Goal: Information Seeking & Learning: Find specific fact

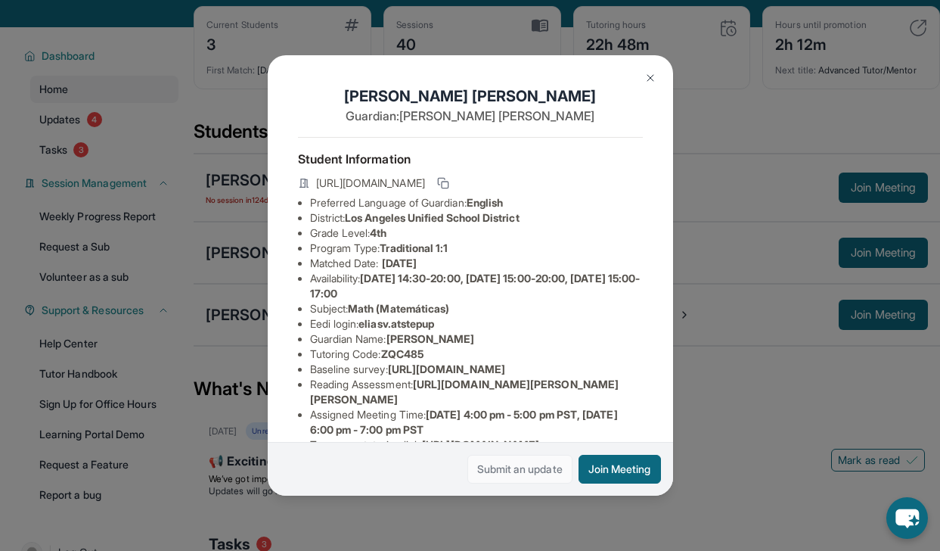
scroll to position [294, 0]
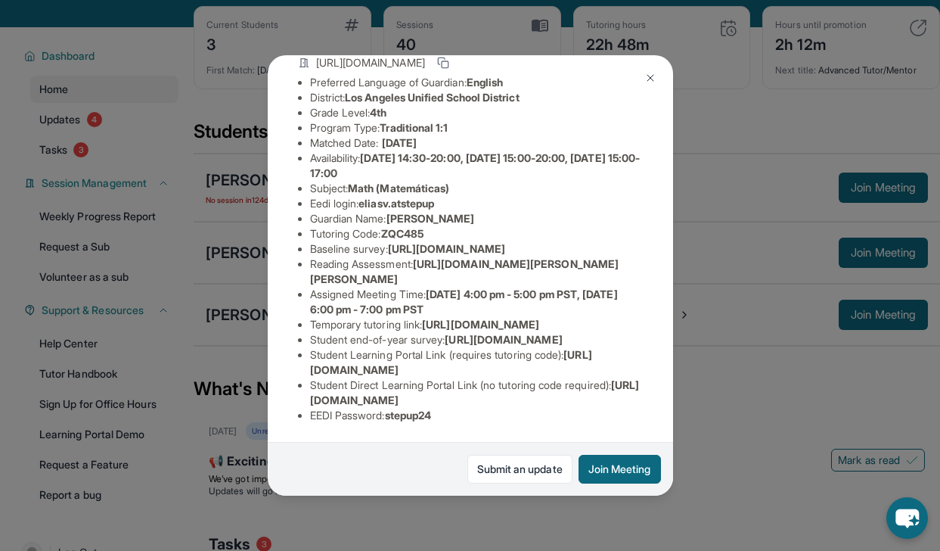
click at [791, 157] on div "[PERSON_NAME] Guardian: [PERSON_NAME] Student Information [URL][DOMAIN_NAME] Pr…" at bounding box center [470, 275] width 940 height 551
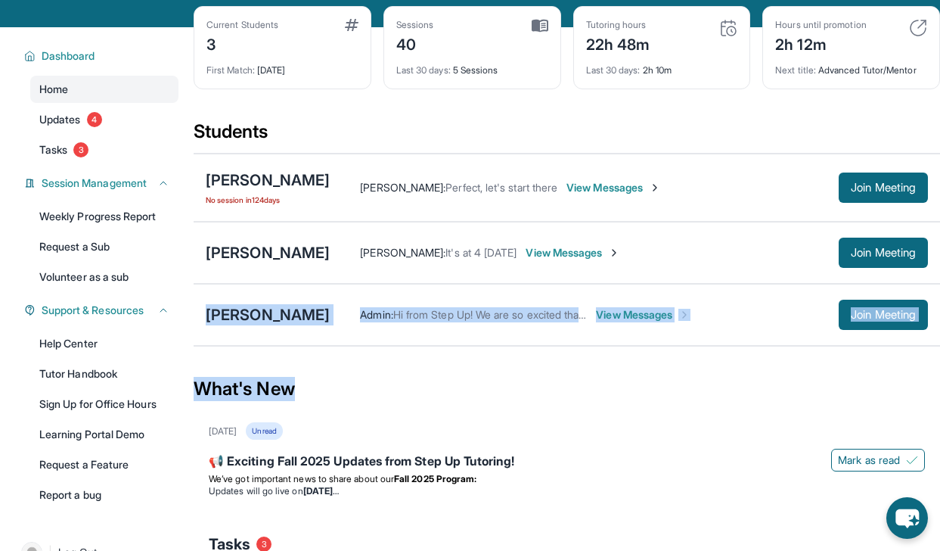
drag, startPoint x: 200, startPoint y: 316, endPoint x: 333, endPoint y: 399, distance: 155.9
click at [333, 394] on main "Current Students 3 First Match : [DATE] Sessions 40 Last 30 days : 5 Sessions T…" at bounding box center [567, 484] width 747 height 914
click at [879, 307] on button "Join Meeting" at bounding box center [883, 315] width 89 height 30
click at [707, 346] on div "[PERSON_NAME] No session [DATE] [PERSON_NAME] : Perfect, let's start there View…" at bounding box center [567, 250] width 747 height 194
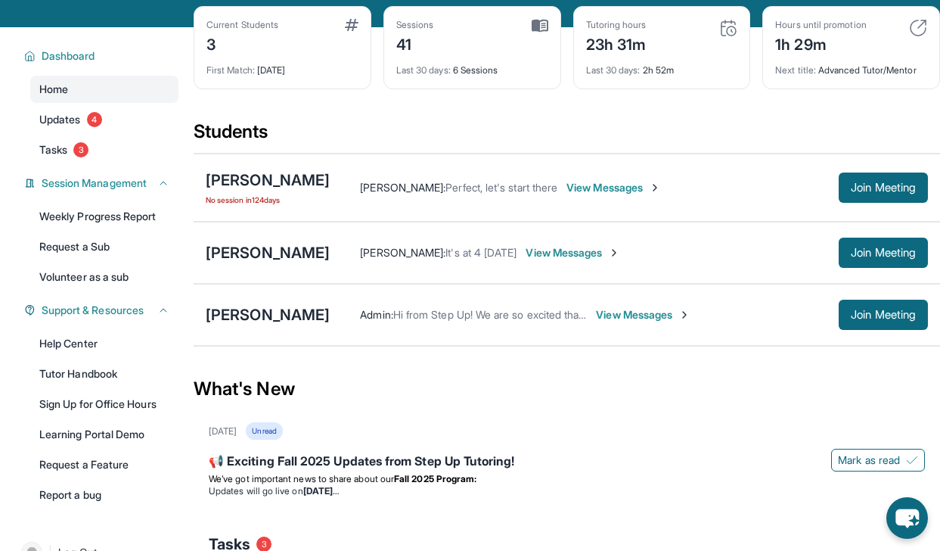
click at [633, 313] on span "View Messages" at bounding box center [643, 314] width 95 height 15
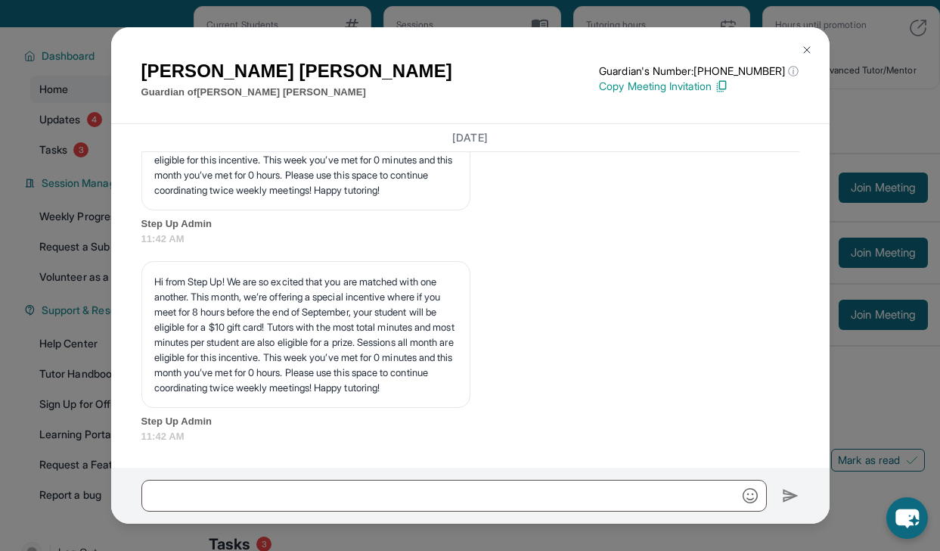
scroll to position [4433, 0]
click at [85, 26] on div "[PERSON_NAME] Guardian of [PERSON_NAME] Guardian's Number: [PHONE_NUMBER] ⓘ Thi…" at bounding box center [470, 275] width 940 height 551
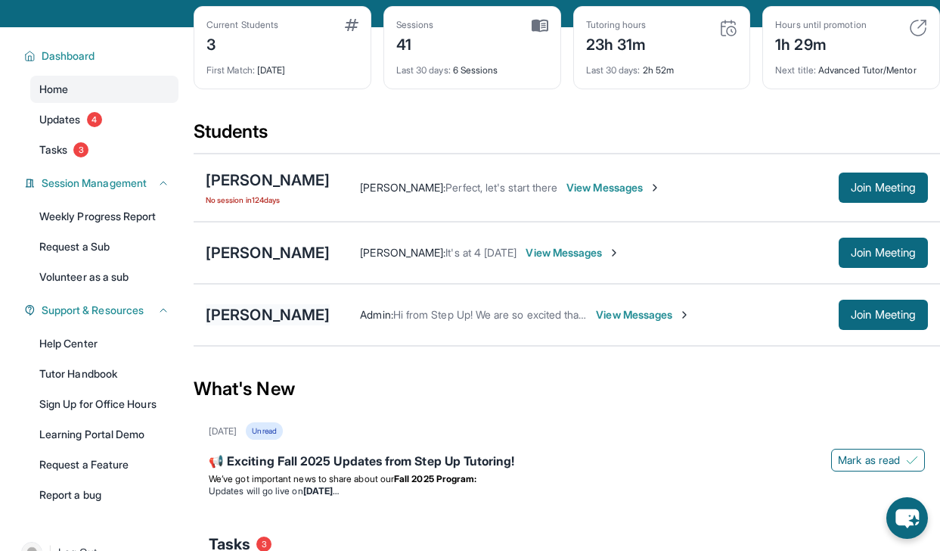
click at [265, 315] on div "[PERSON_NAME]" at bounding box center [268, 314] width 124 height 21
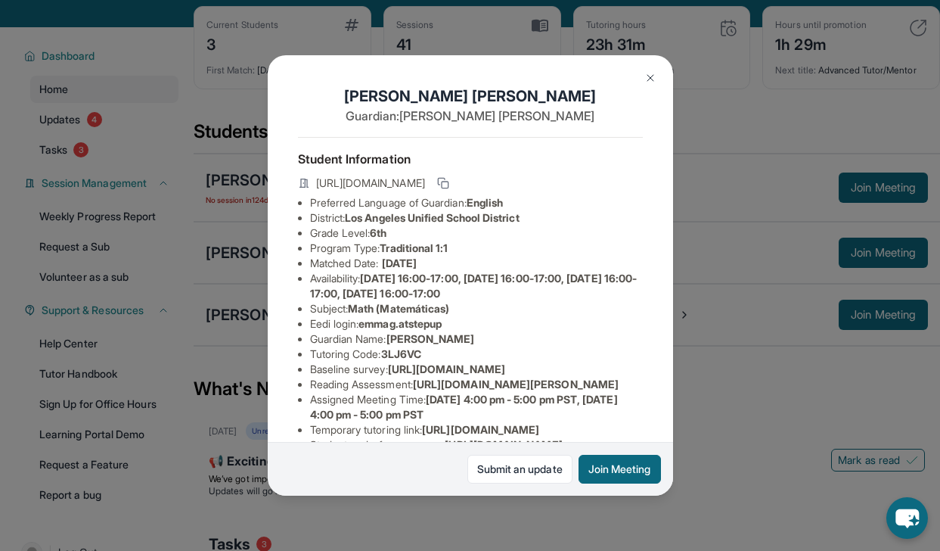
scroll to position [23, 0]
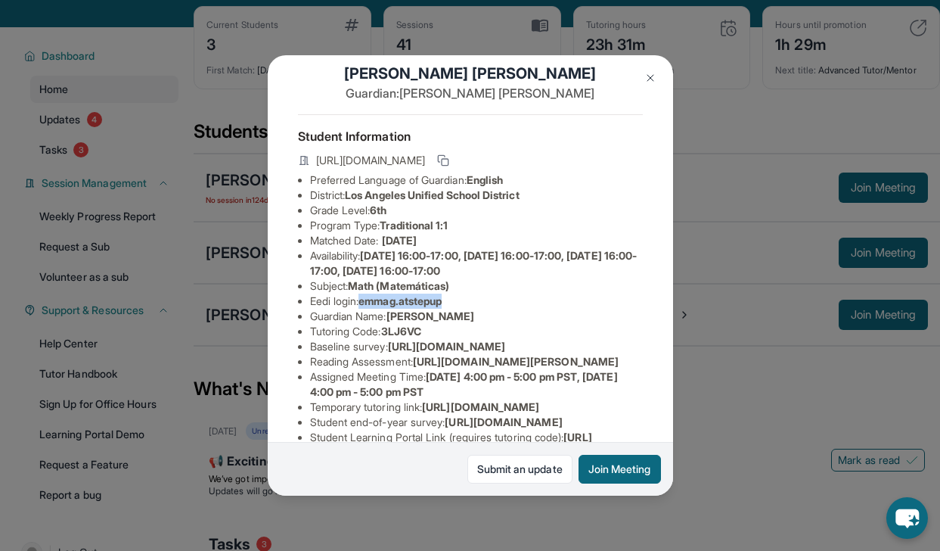
drag, startPoint x: 365, startPoint y: 312, endPoint x: 483, endPoint y: 312, distance: 118.0
click at [483, 309] on li "Eedi login : emmag.atstepup" at bounding box center [476, 300] width 333 height 15
copy span "emmag.atstepup"
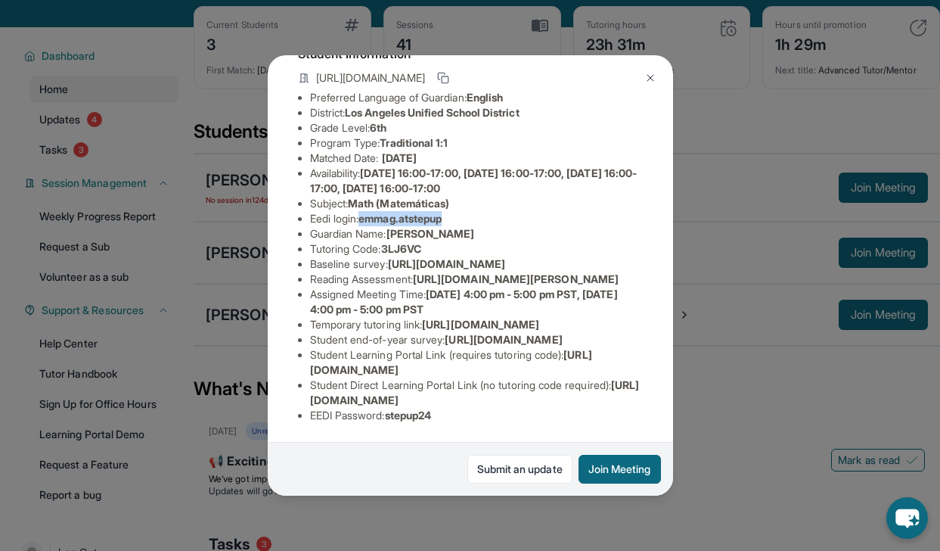
scroll to position [294, 0]
drag, startPoint x: 393, startPoint y: 407, endPoint x: 468, endPoint y: 404, distance: 74.9
click at [469, 408] on li "EEDI Password : stepup24" at bounding box center [476, 415] width 333 height 15
copy span "stepup24"
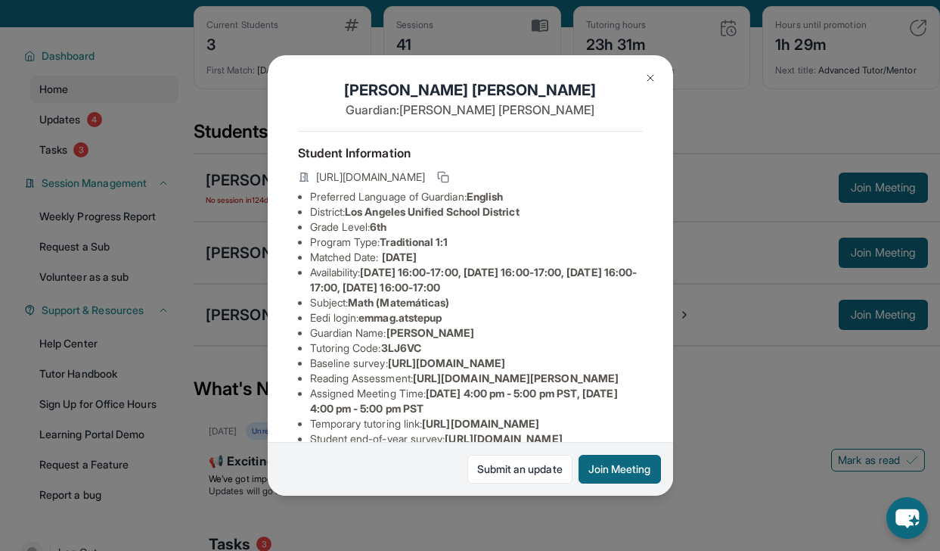
scroll to position [24, 0]
